Goal: Task Accomplishment & Management: Manage account settings

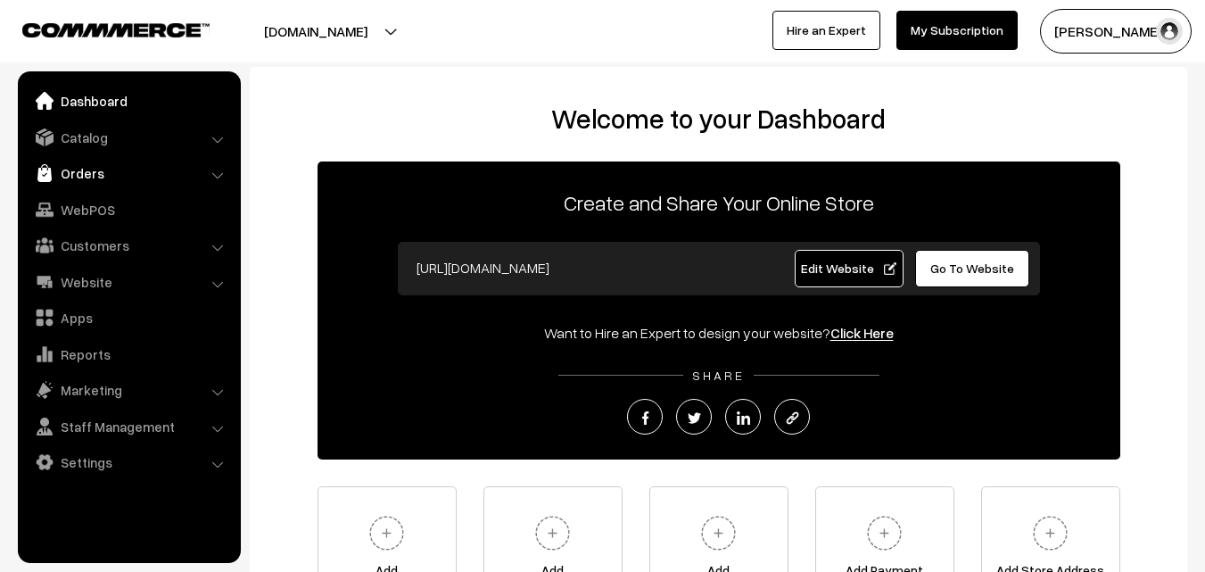
click at [79, 171] on link "Orders" at bounding box center [128, 173] width 212 height 32
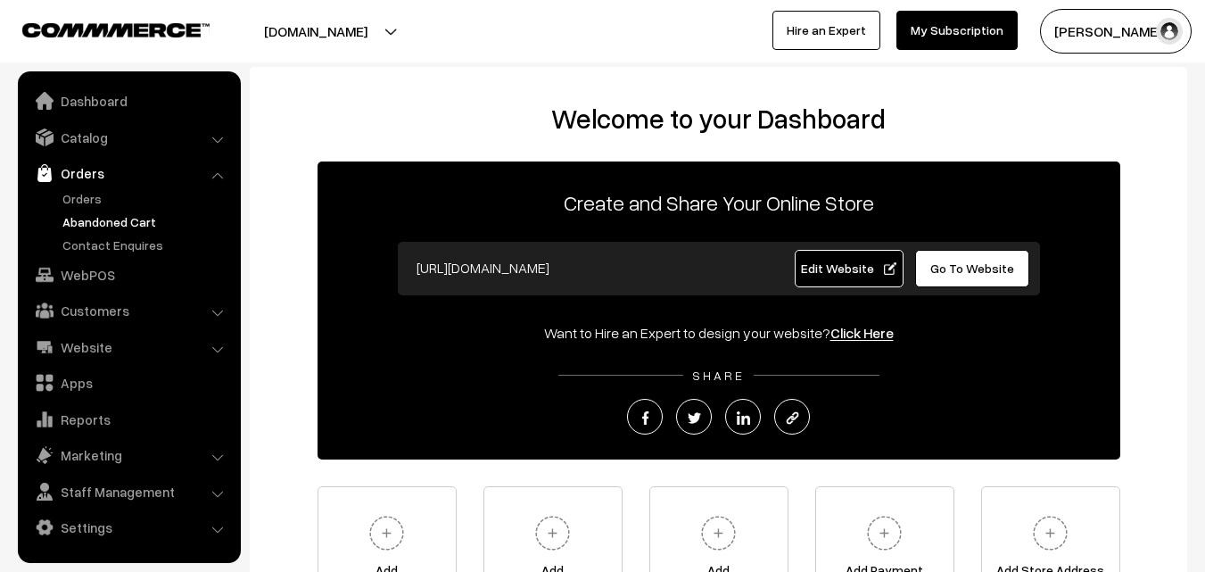
click at [90, 221] on link "Abandoned Cart" at bounding box center [146, 221] width 177 height 19
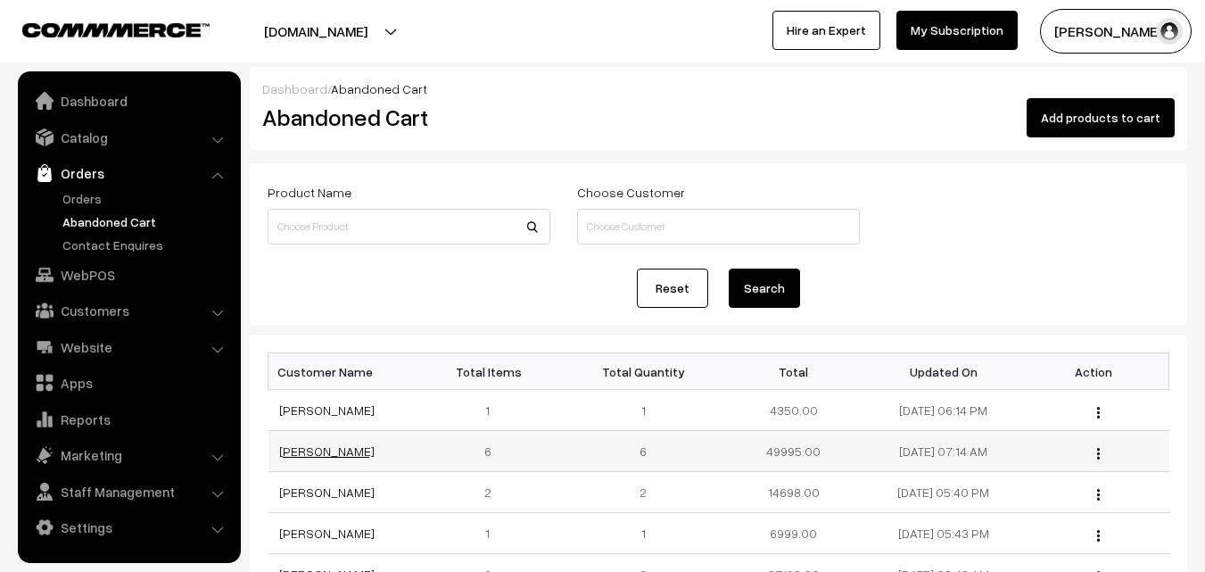
click at [326, 458] on link "Naveen Srikakolapu" at bounding box center [326, 450] width 95 height 15
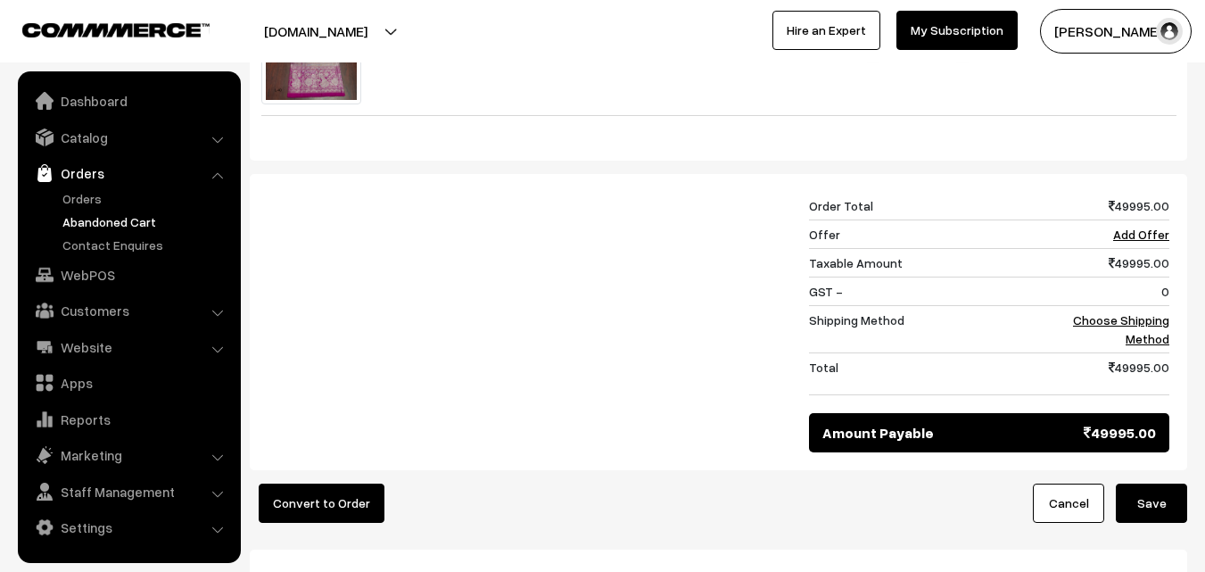
scroll to position [1338, 0]
